Goal: Task Accomplishment & Management: Manage account settings

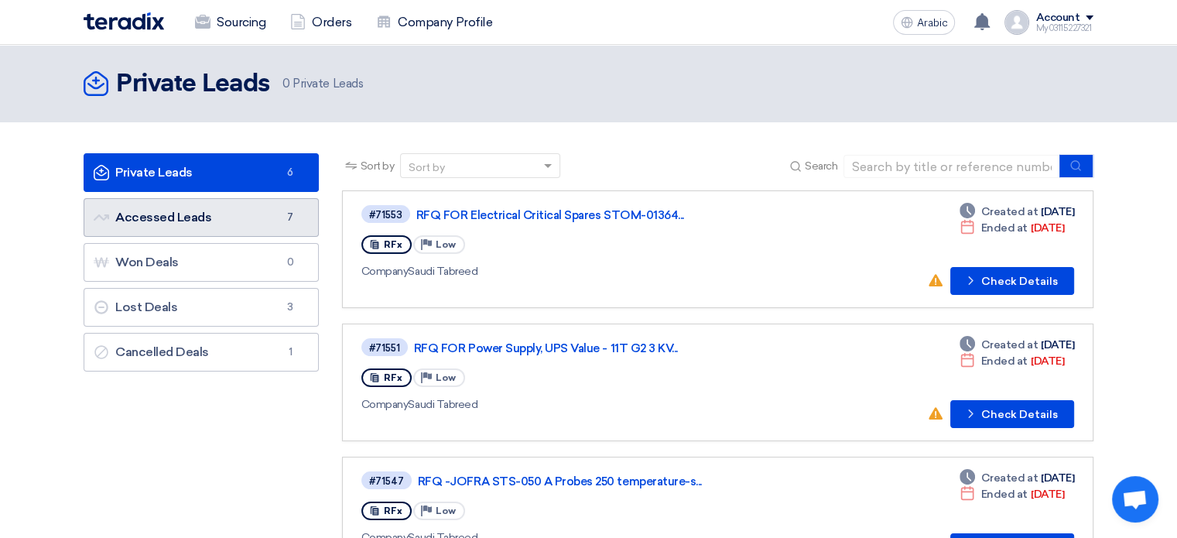
click at [252, 219] on link "Accessed Leads Accessed Leads 7" at bounding box center [201, 217] width 235 height 39
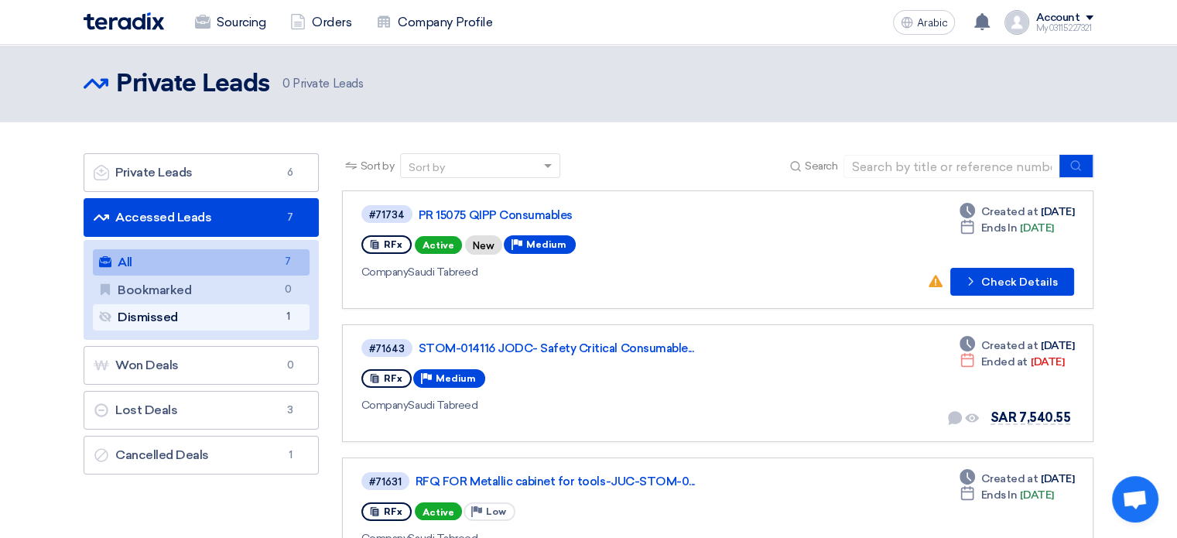
click at [178, 321] on font "Dismissed" at bounding box center [148, 317] width 60 height 15
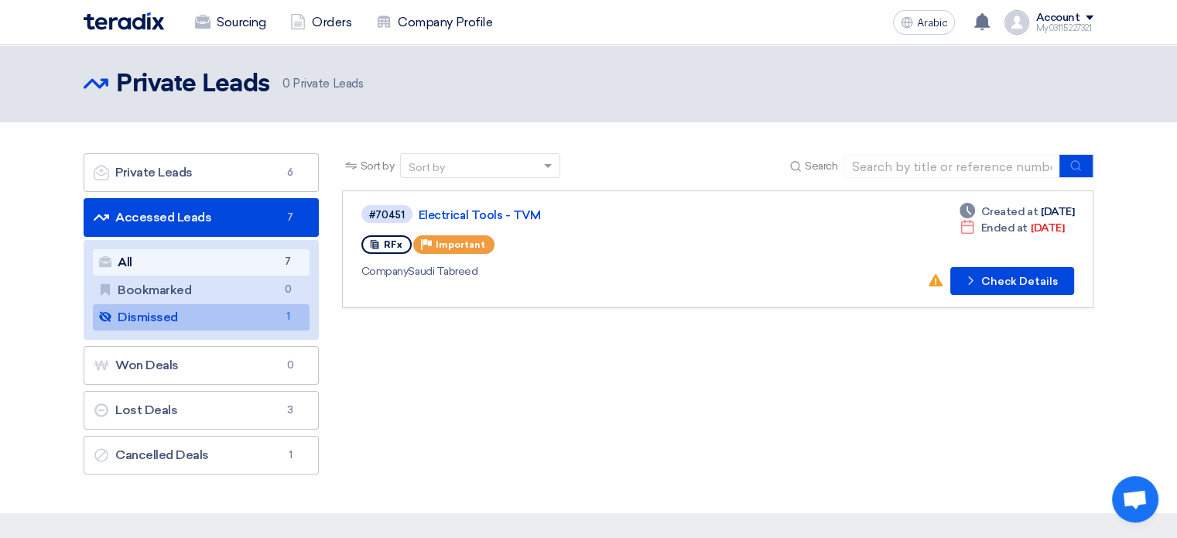
click at [192, 266] on link "All All 7" at bounding box center [201, 262] width 217 height 26
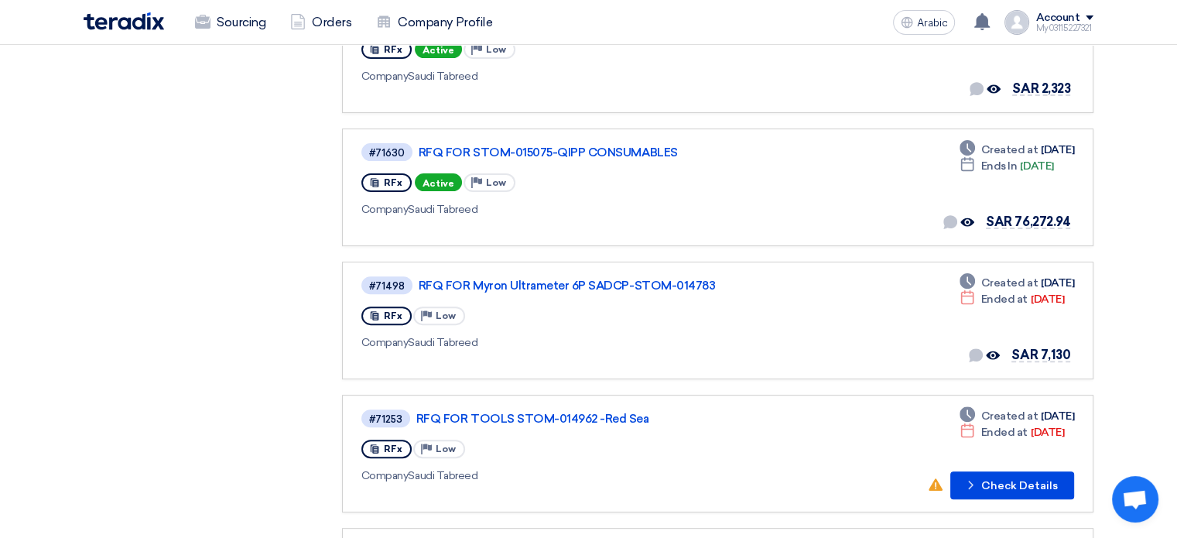
scroll to position [464, 0]
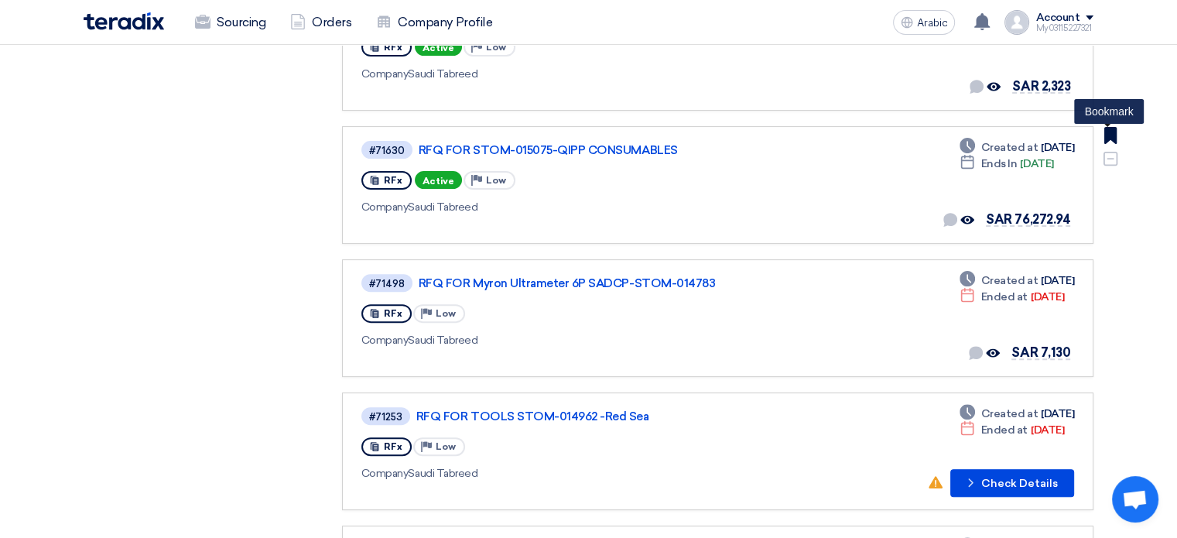
click at [1111, 132] on use at bounding box center [1110, 135] width 12 height 17
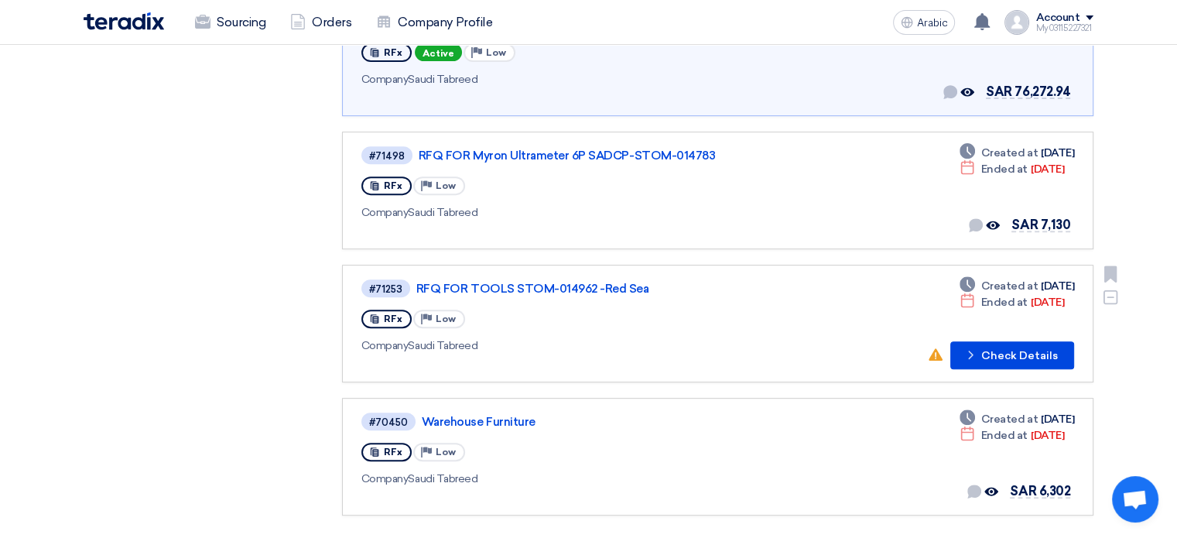
scroll to position [619, 0]
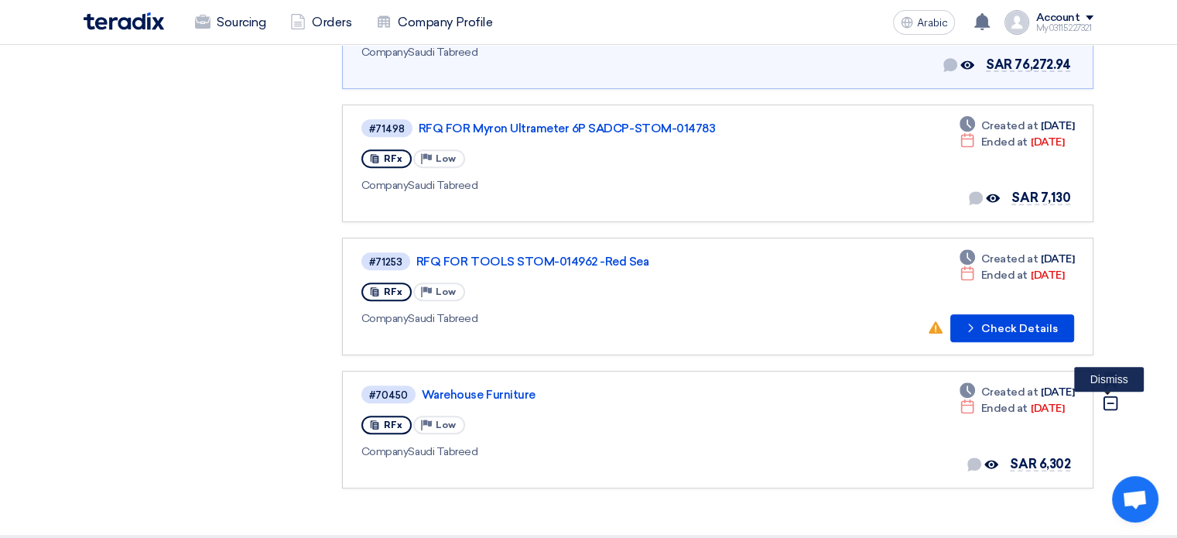
click at [1102, 395] on icon "Dismiss" at bounding box center [1110, 403] width 17 height 17
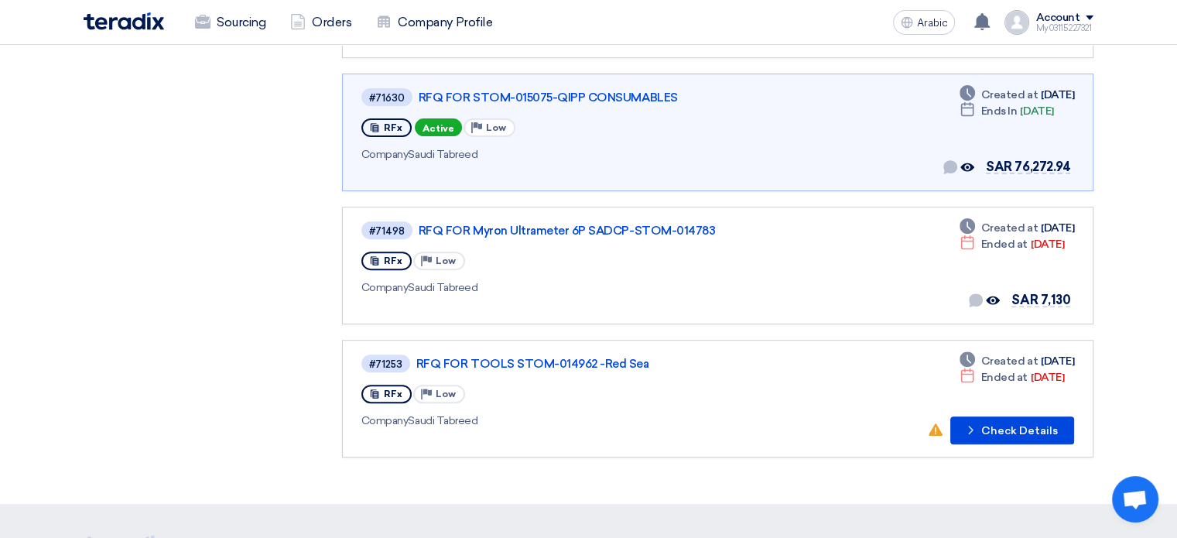
scroll to position [542, 0]
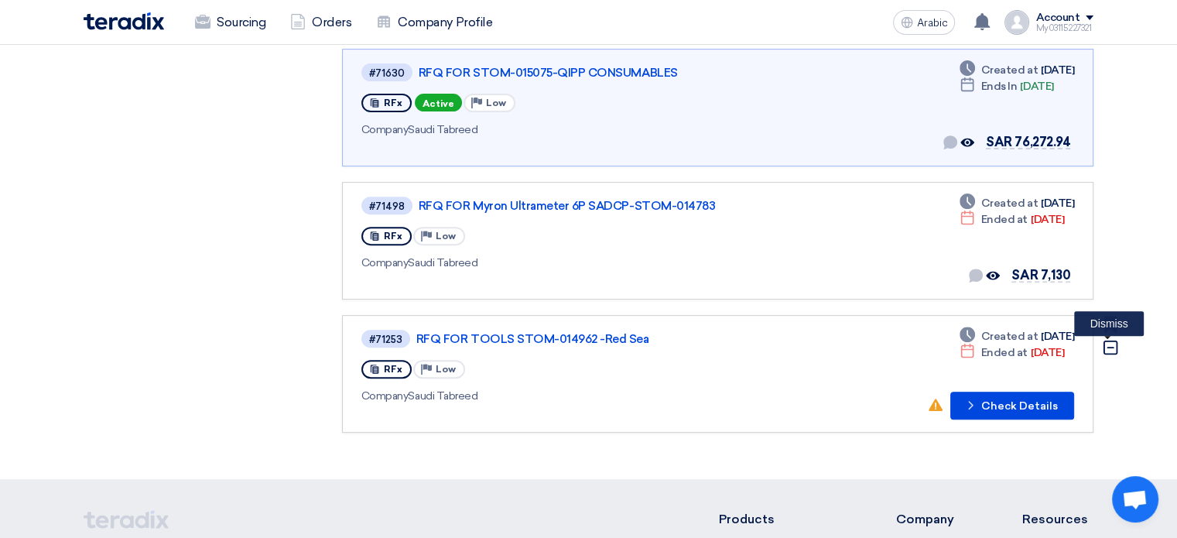
click at [1109, 340] on icon "Dismiss" at bounding box center [1110, 347] width 17 height 17
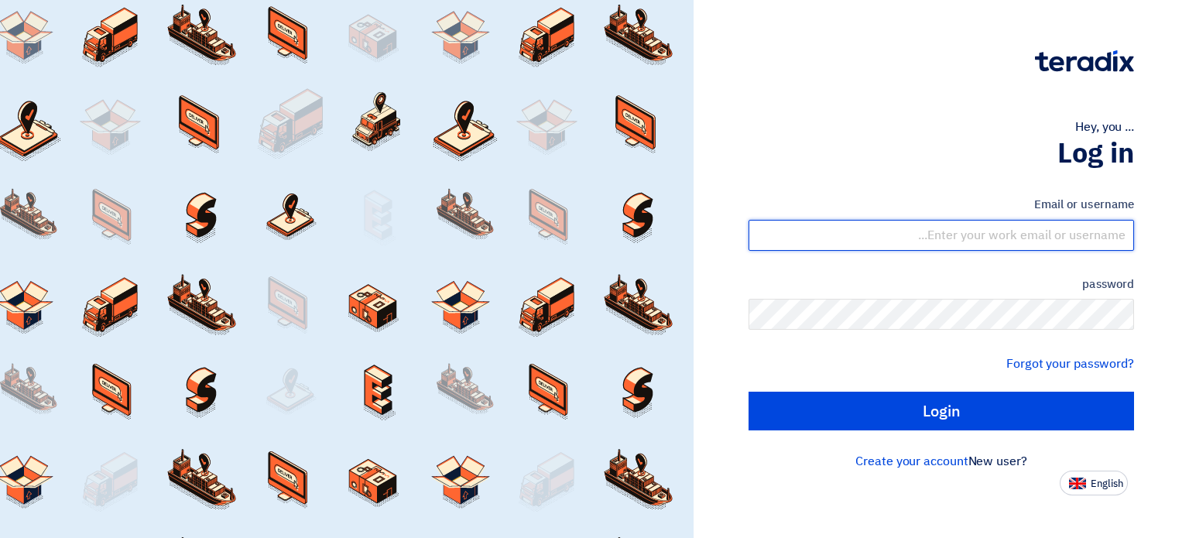
drag, startPoint x: 0, startPoint y: 0, endPoint x: 1018, endPoint y: 236, distance: 1045.3
click at [1018, 237] on input "text" at bounding box center [940, 235] width 385 height 31
type input "[EMAIL_ADDRESS][DOMAIN_NAME]"
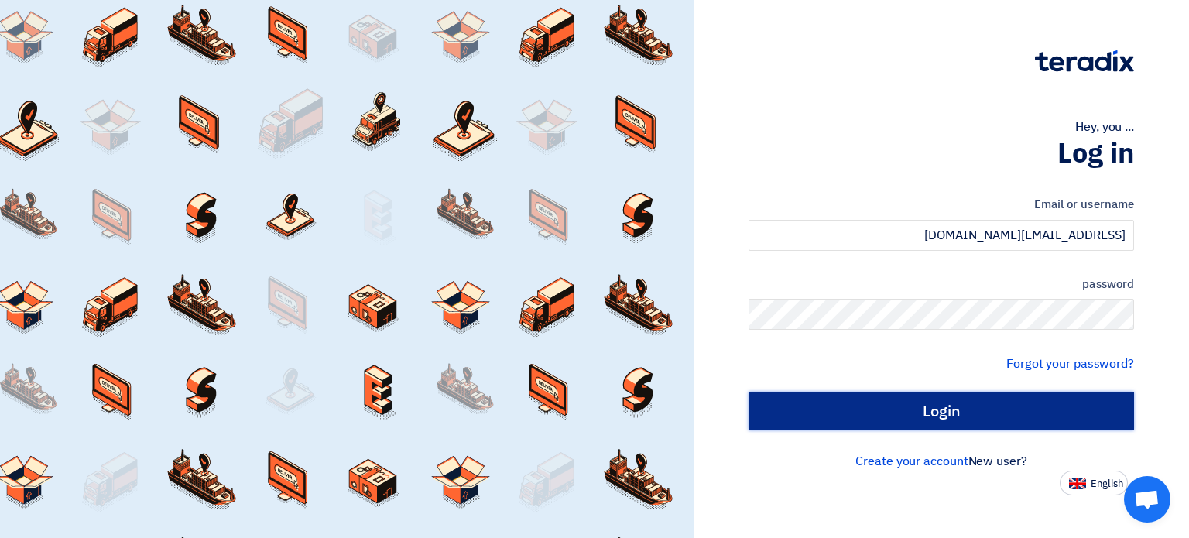
click at [969, 399] on input "Login" at bounding box center [940, 411] width 385 height 39
type input "Sign in"
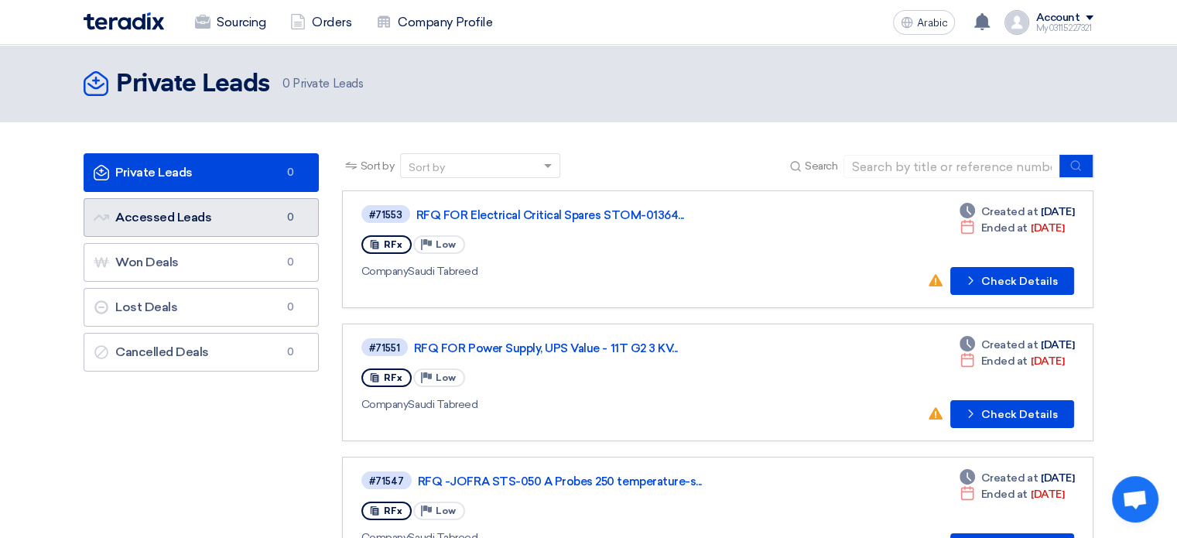
click at [201, 219] on font "Accessed Leads" at bounding box center [163, 217] width 96 height 15
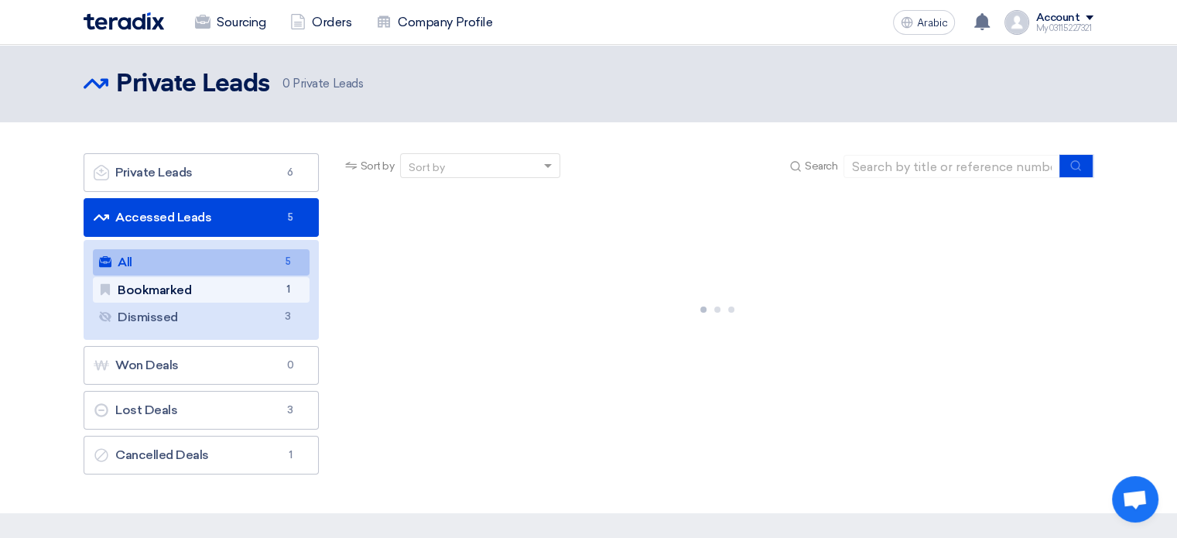
click at [282, 301] on link "Bookmarked Bookmarked 1" at bounding box center [201, 290] width 217 height 26
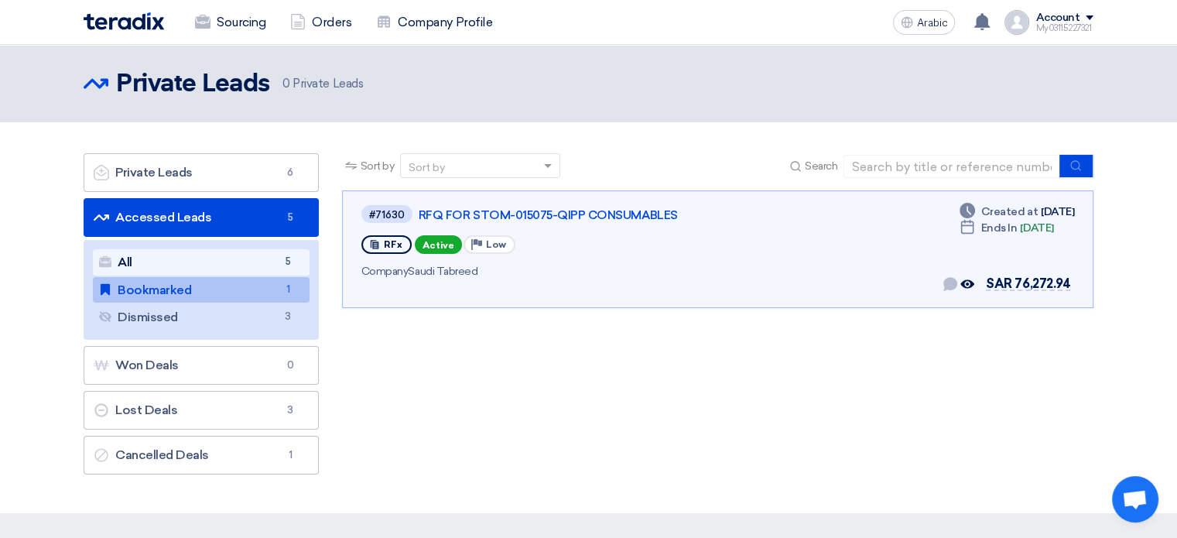
click at [257, 272] on link "All All 5" at bounding box center [201, 262] width 217 height 26
